Goal: Information Seeking & Learning: Check status

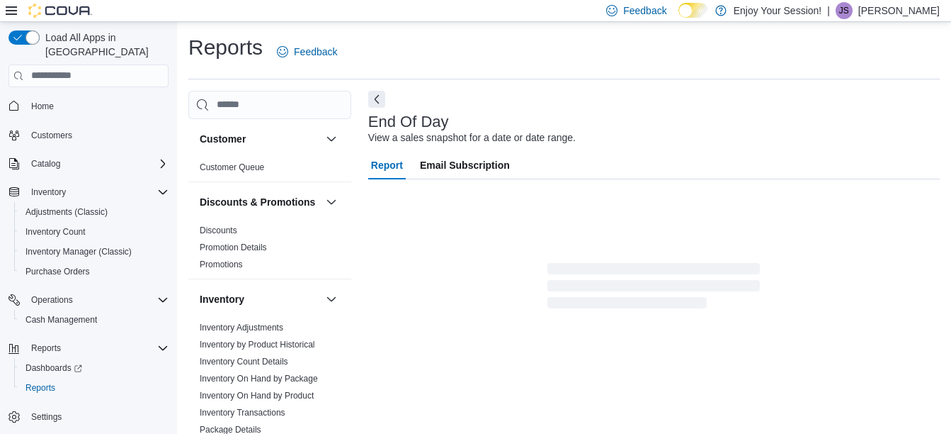
scroll to position [22, 0]
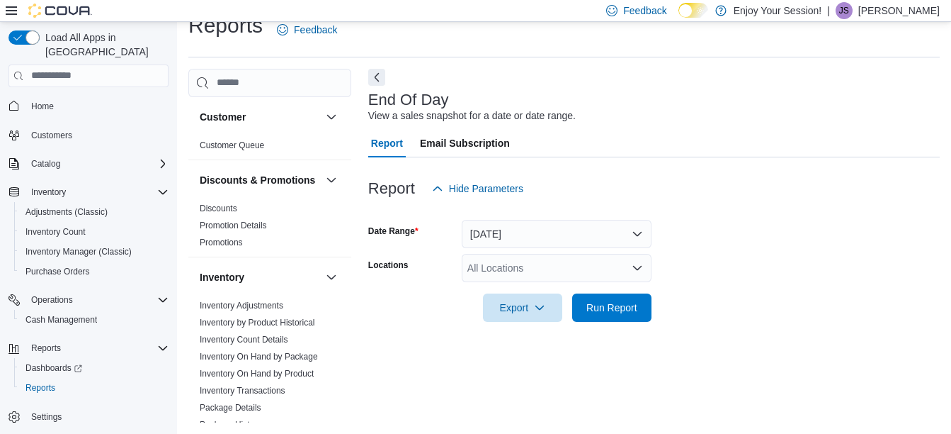
click at [513, 256] on div "All Locations" at bounding box center [557, 268] width 190 height 28
type input "***"
click at [507, 244] on span "Oshawa" at bounding box center [510, 242] width 36 height 14
click at [628, 310] on span "Run Report" at bounding box center [612, 307] width 51 height 14
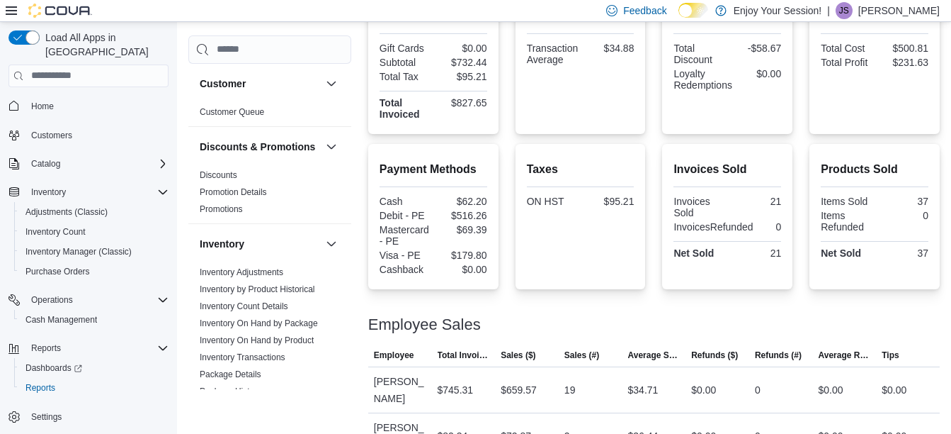
scroll to position [390, 0]
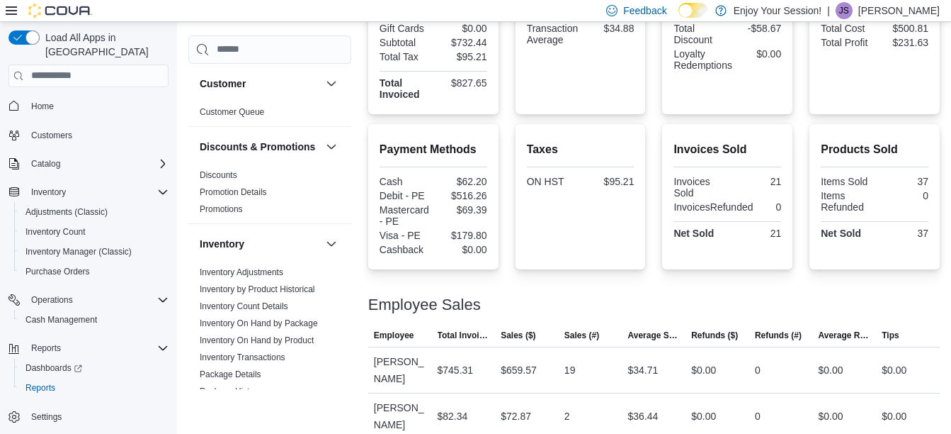
click at [628, 310] on div "Employee Sales" at bounding box center [654, 304] width 572 height 17
drag, startPoint x: 628, startPoint y: 310, endPoint x: 525, endPoint y: 344, distance: 109.1
click at [525, 344] on span "Sales ($)" at bounding box center [527, 335] width 64 height 23
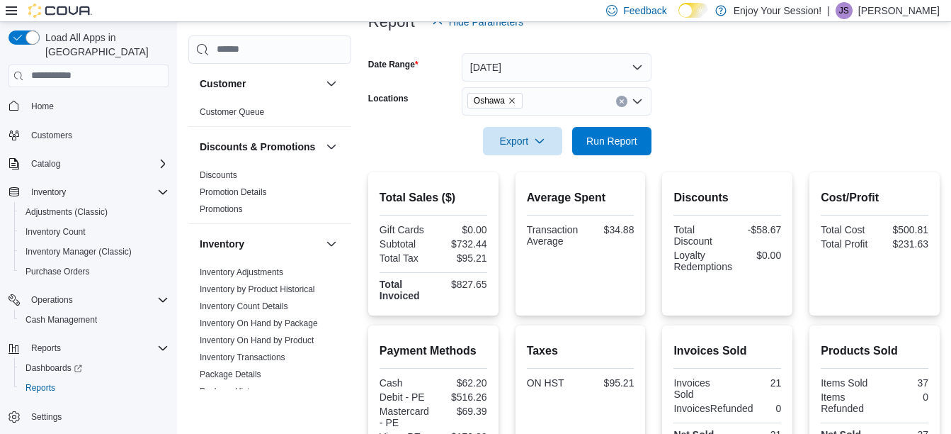
scroll to position [188, 0]
click at [597, 154] on span "Run Report" at bounding box center [612, 141] width 62 height 28
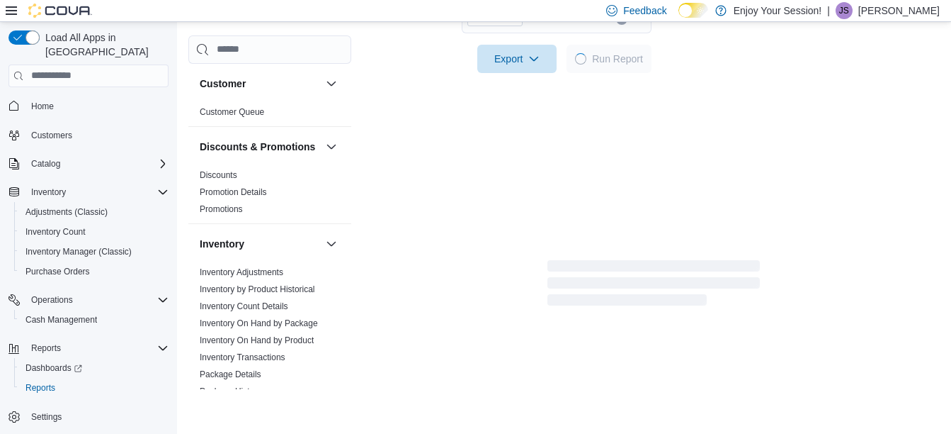
scroll to position [272, 0]
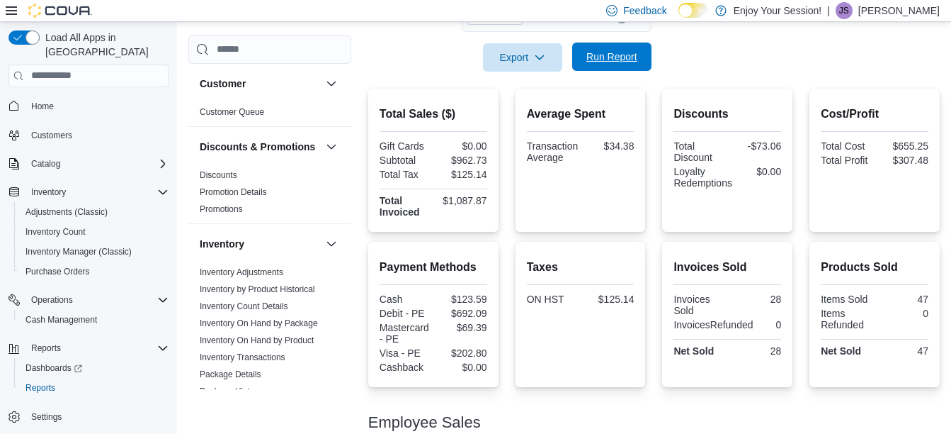
click at [624, 52] on span "Run Report" at bounding box center [612, 57] width 51 height 14
click at [616, 69] on span "Run Report" at bounding box center [612, 57] width 62 height 28
click at [596, 62] on span "Run Report" at bounding box center [612, 57] width 51 height 14
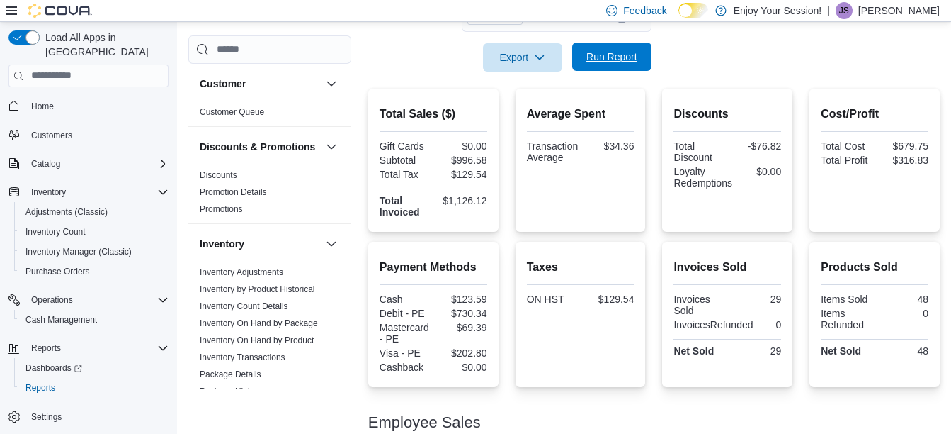
click at [588, 43] on span "Run Report" at bounding box center [612, 57] width 62 height 28
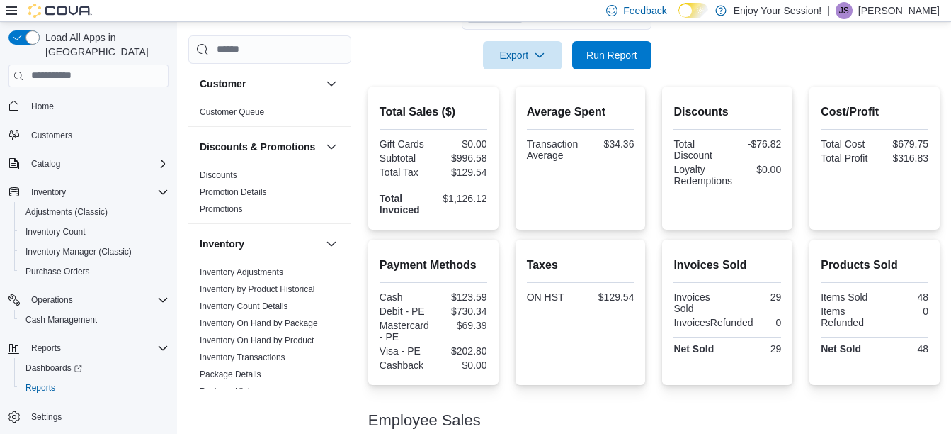
scroll to position [275, 0]
click at [605, 45] on span "Run Report" at bounding box center [612, 54] width 62 height 28
